Goal: Transaction & Acquisition: Purchase product/service

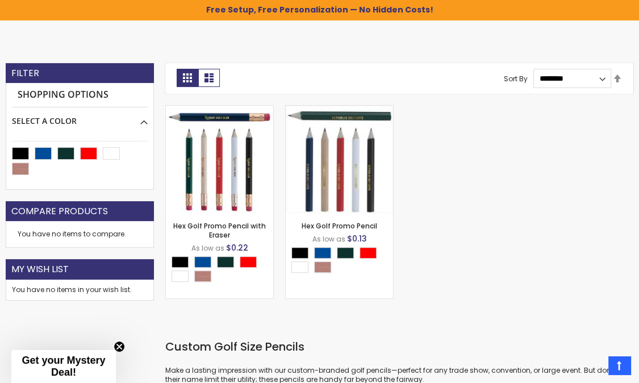
scroll to position [158, 0]
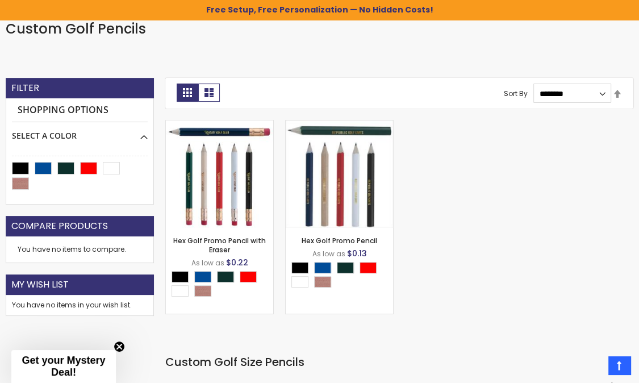
drag, startPoint x: 641, startPoint y: 78, endPoint x: 638, endPoint y: 139, distance: 60.8
click at [638, 139] on html "The store will not work correctly when cookies are disabled. Free Setup, Free P…" at bounding box center [319, 33] width 639 height 383
click at [320, 190] on img at bounding box center [339, 173] width 107 height 107
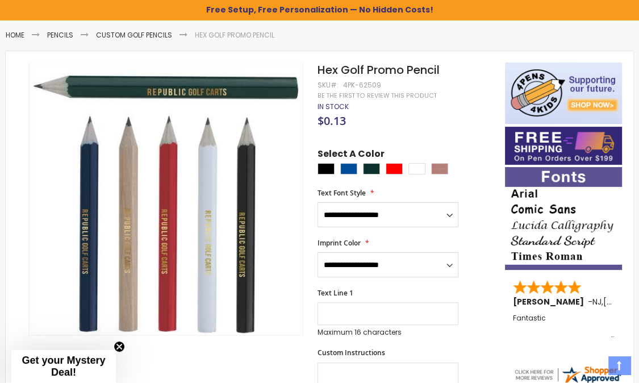
scroll to position [128, 0]
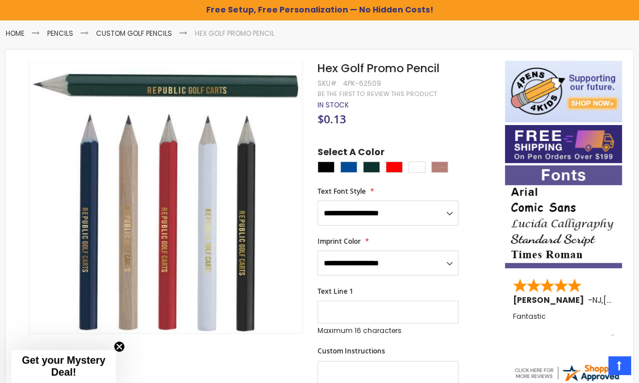
drag, startPoint x: 642, startPoint y: 82, endPoint x: 636, endPoint y: 114, distance: 31.7
click at [636, 114] on html "The store will not work correctly when cookies are disabled. Free Setup, Free P…" at bounding box center [319, 63] width 639 height 383
